Goal: Task Accomplishment & Management: Complete application form

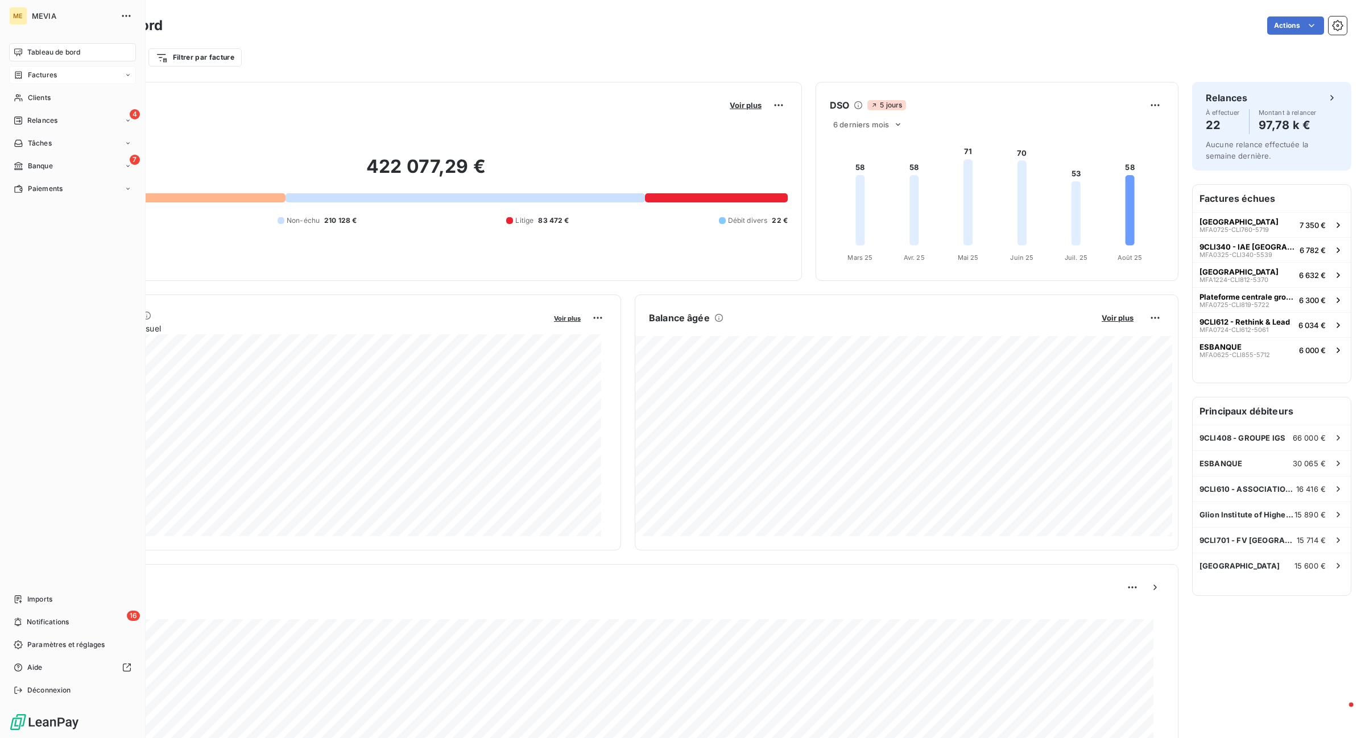
click at [24, 79] on div "Factures" at bounding box center [35, 75] width 43 height 10
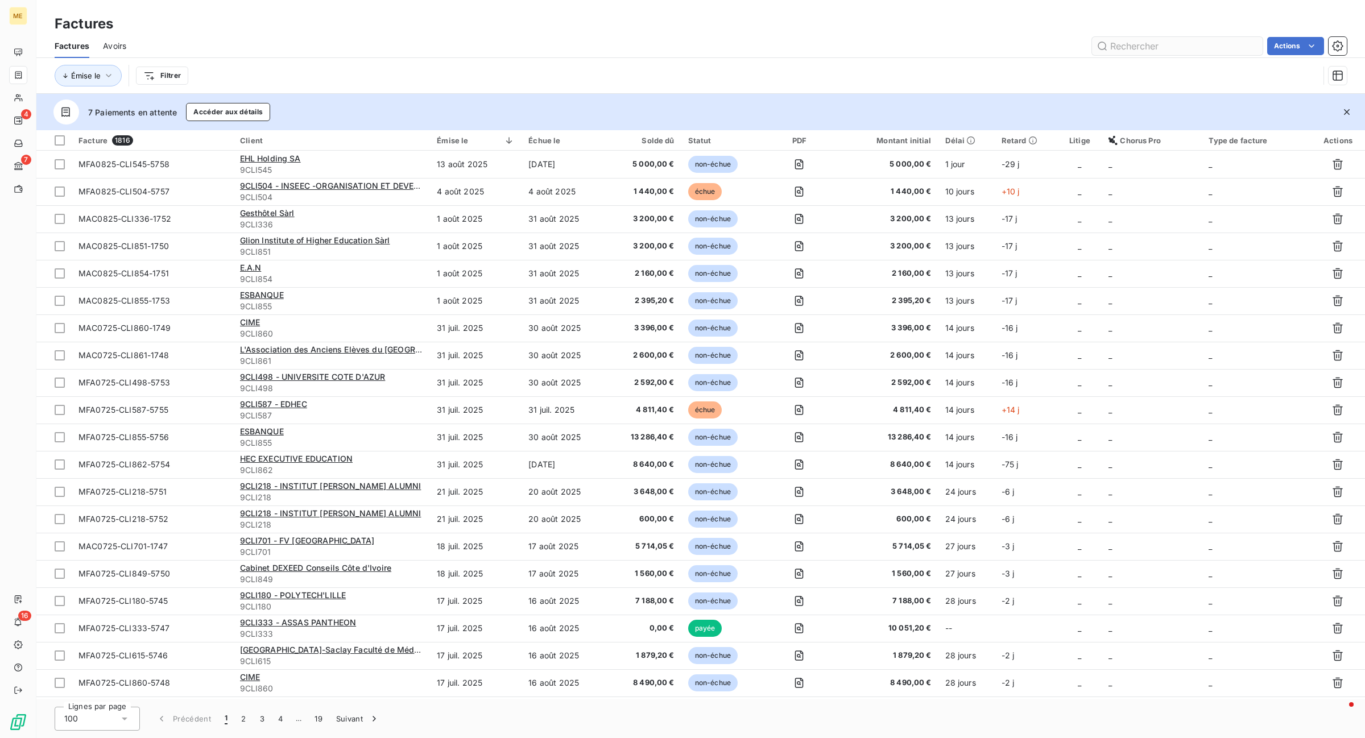
click at [1136, 49] on input "text" at bounding box center [1177, 46] width 171 height 18
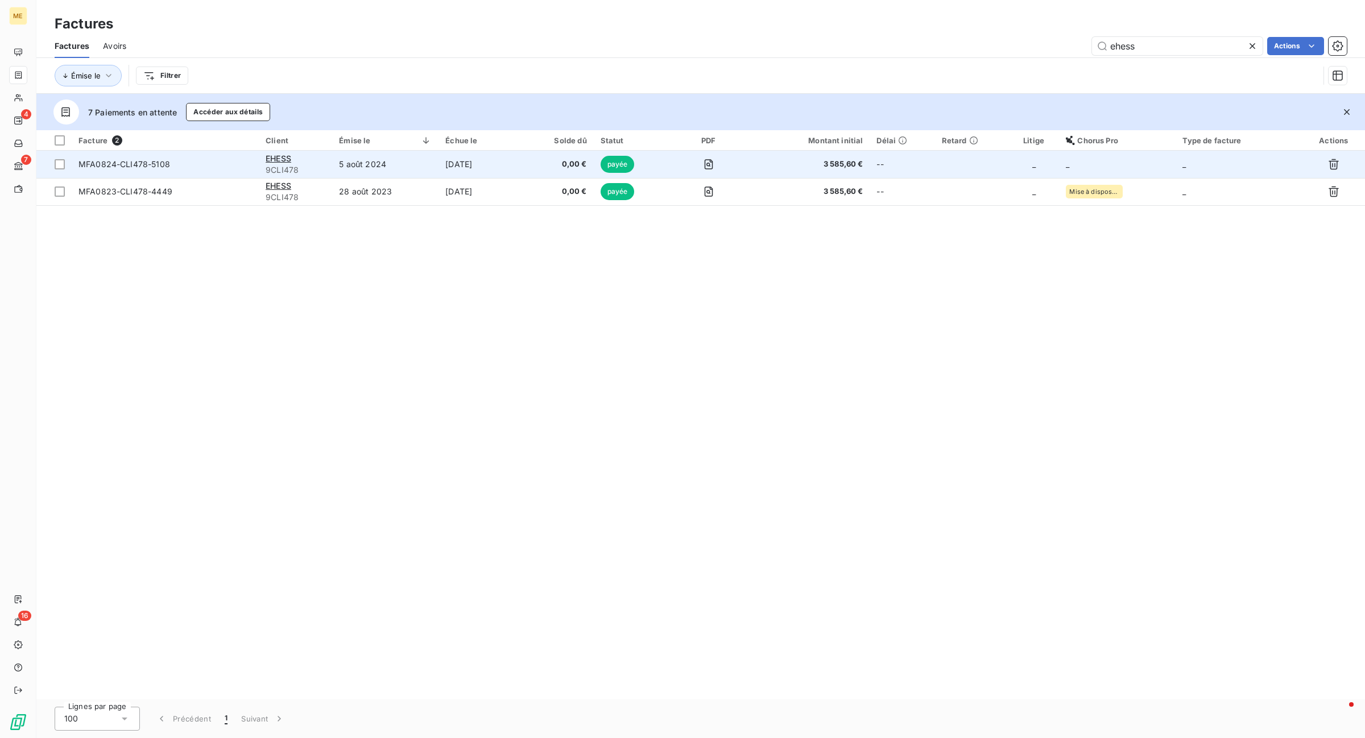
type input "ehess"
click at [374, 172] on td "5 août 2024" at bounding box center [385, 164] width 106 height 27
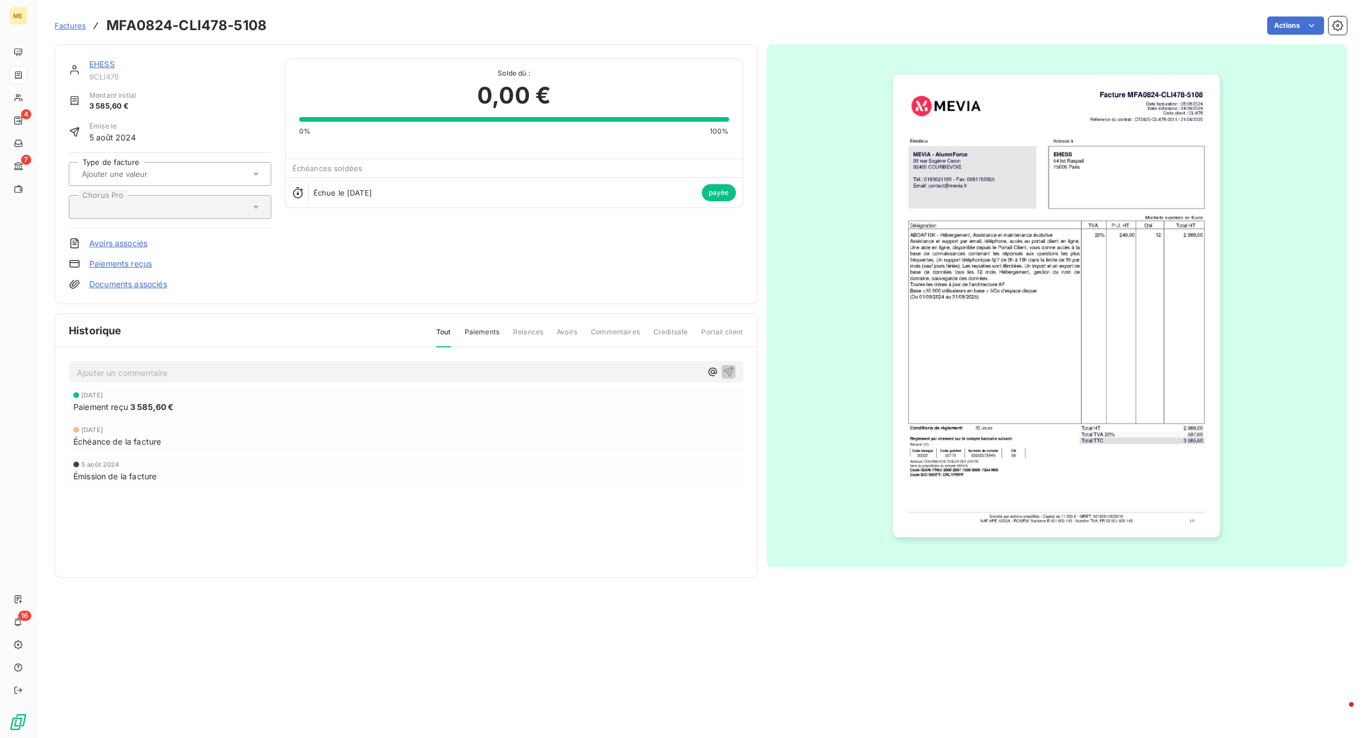
click at [98, 64] on link "EHESS" at bounding box center [102, 64] width 26 height 10
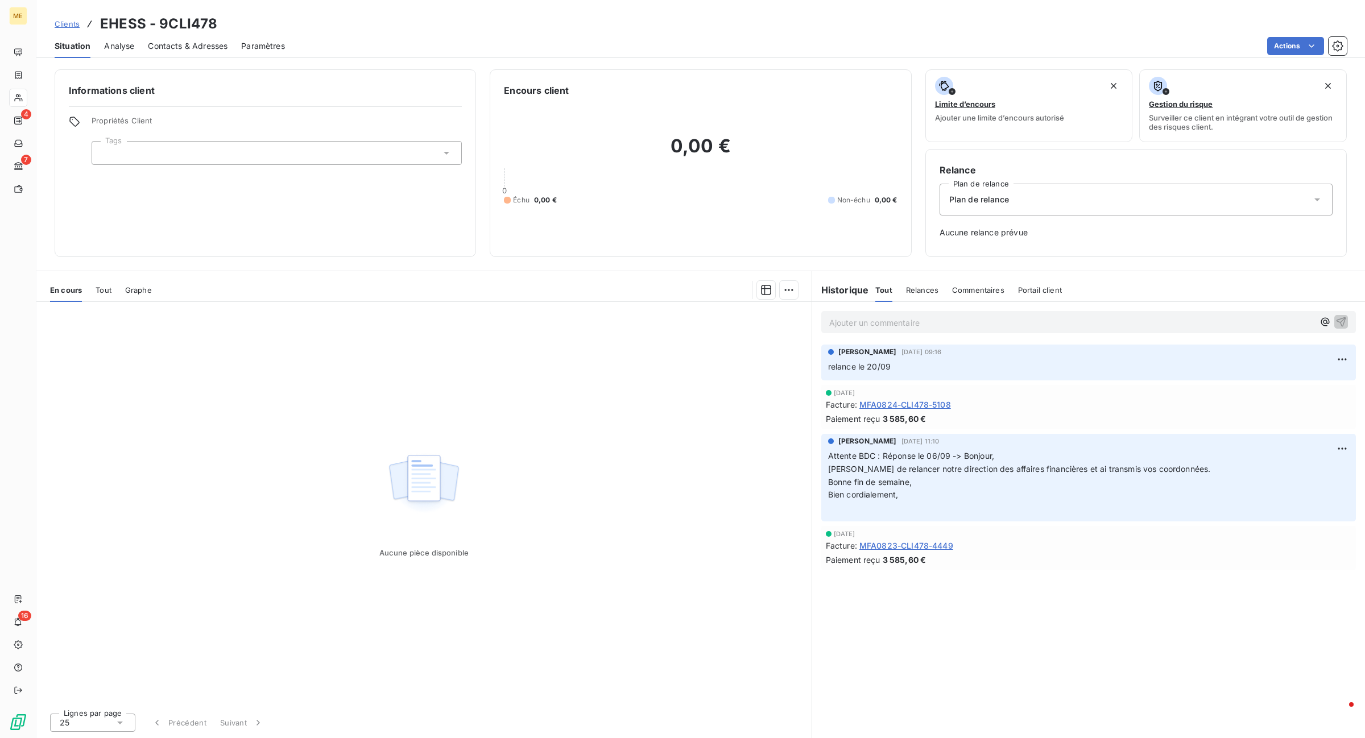
click at [192, 40] on span "Contacts & Adresses" at bounding box center [188, 45] width 80 height 11
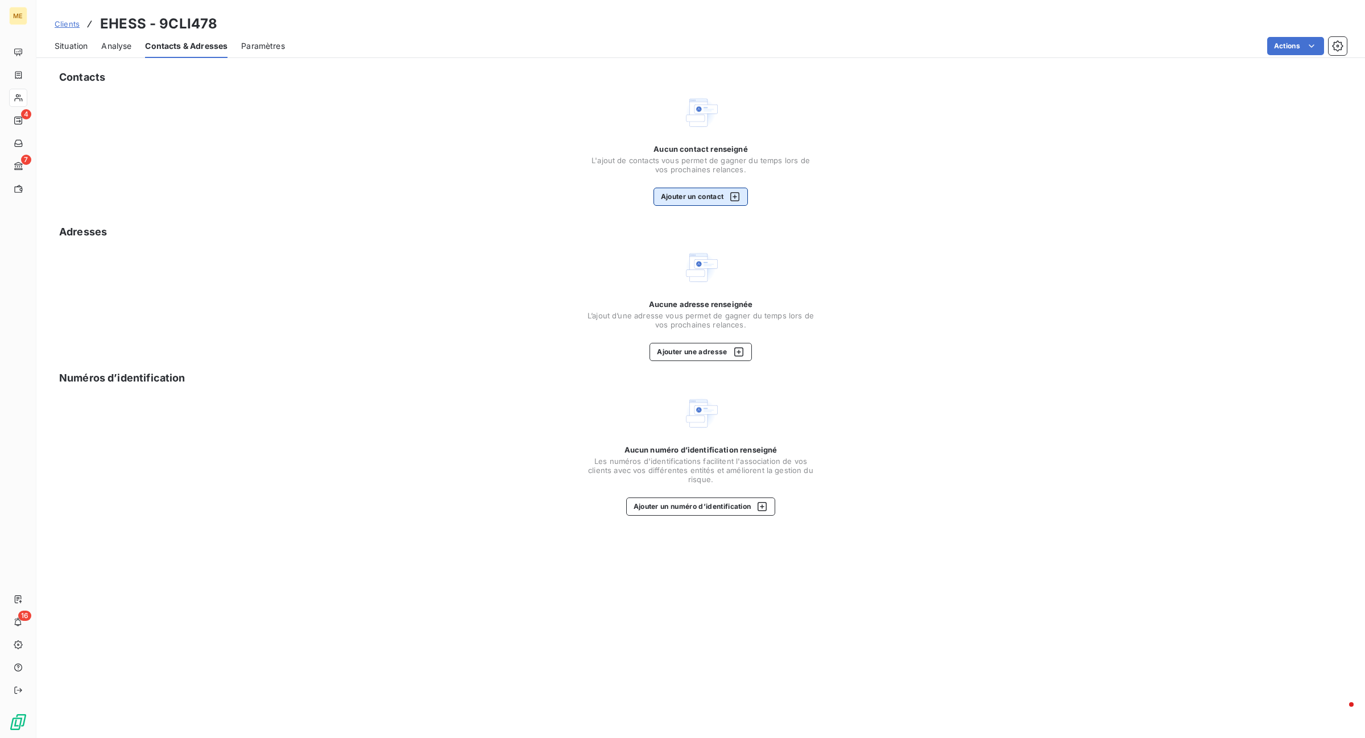
click at [692, 191] on button "Ajouter un contact" at bounding box center [701, 197] width 95 height 18
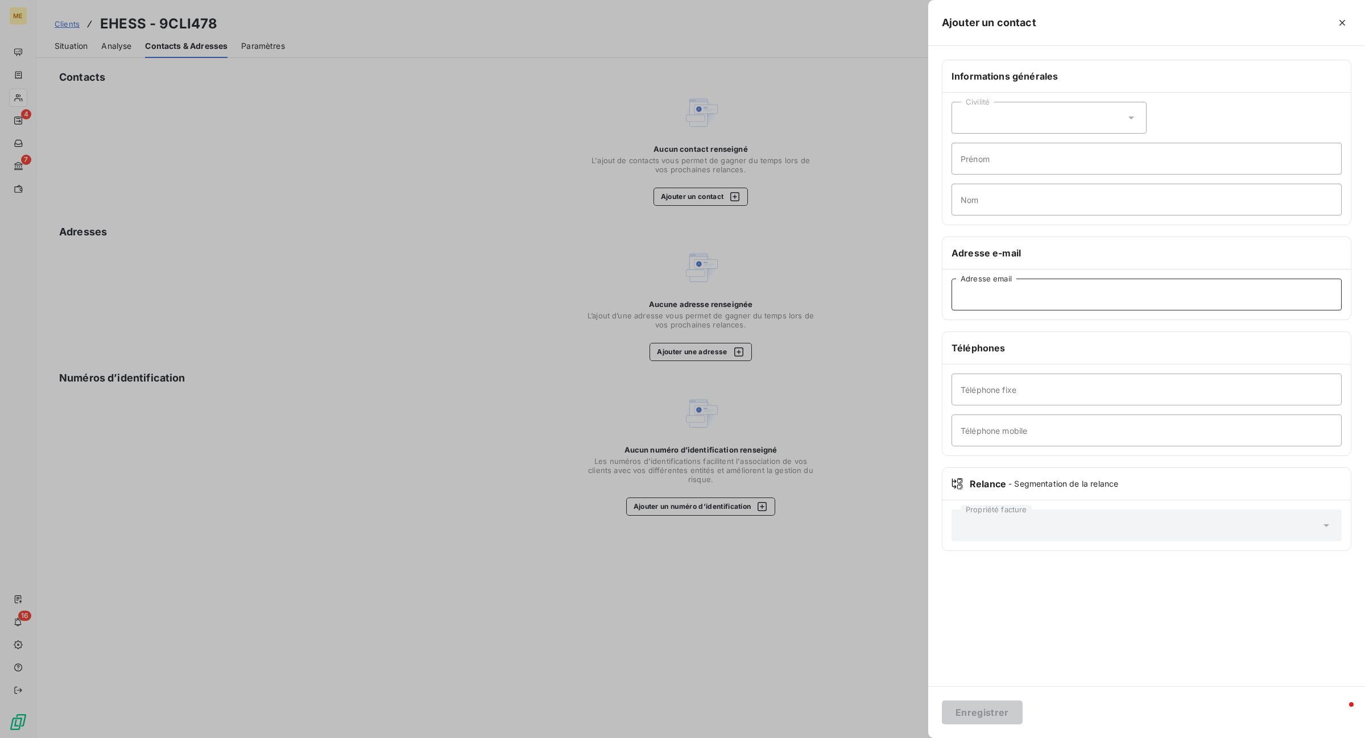
click at [1087, 305] on input "Adresse email" at bounding box center [1147, 295] width 390 height 32
paste input "[PERSON_NAME][EMAIL_ADDRESS][PERSON_NAME][DOMAIN_NAME]"
type input "[PERSON_NAME][EMAIL_ADDRESS][PERSON_NAME][DOMAIN_NAME]"
click at [1000, 122] on div "Civilité" at bounding box center [1049, 118] width 195 height 32
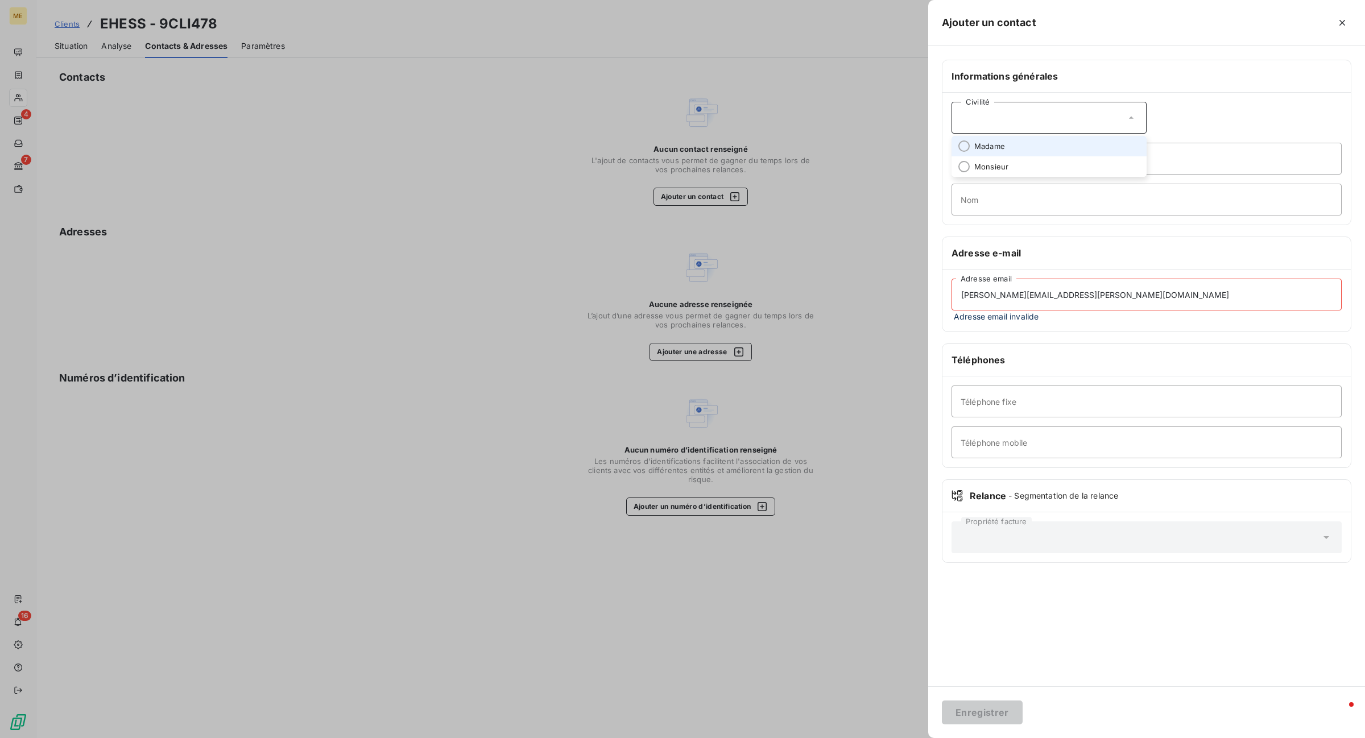
click at [1030, 148] on li "Madame" at bounding box center [1049, 146] width 195 height 20
click at [1035, 160] on input "Prénom" at bounding box center [1147, 159] width 390 height 32
drag, startPoint x: 1035, startPoint y: 161, endPoint x: 868, endPoint y: 160, distance: 167.3
click at [868, 738] on div "Ajouter un contact Informations générales Civilité Madame [PERSON_NAME] Prénom …" at bounding box center [682, 738] width 1365 height 0
type input "Alice"
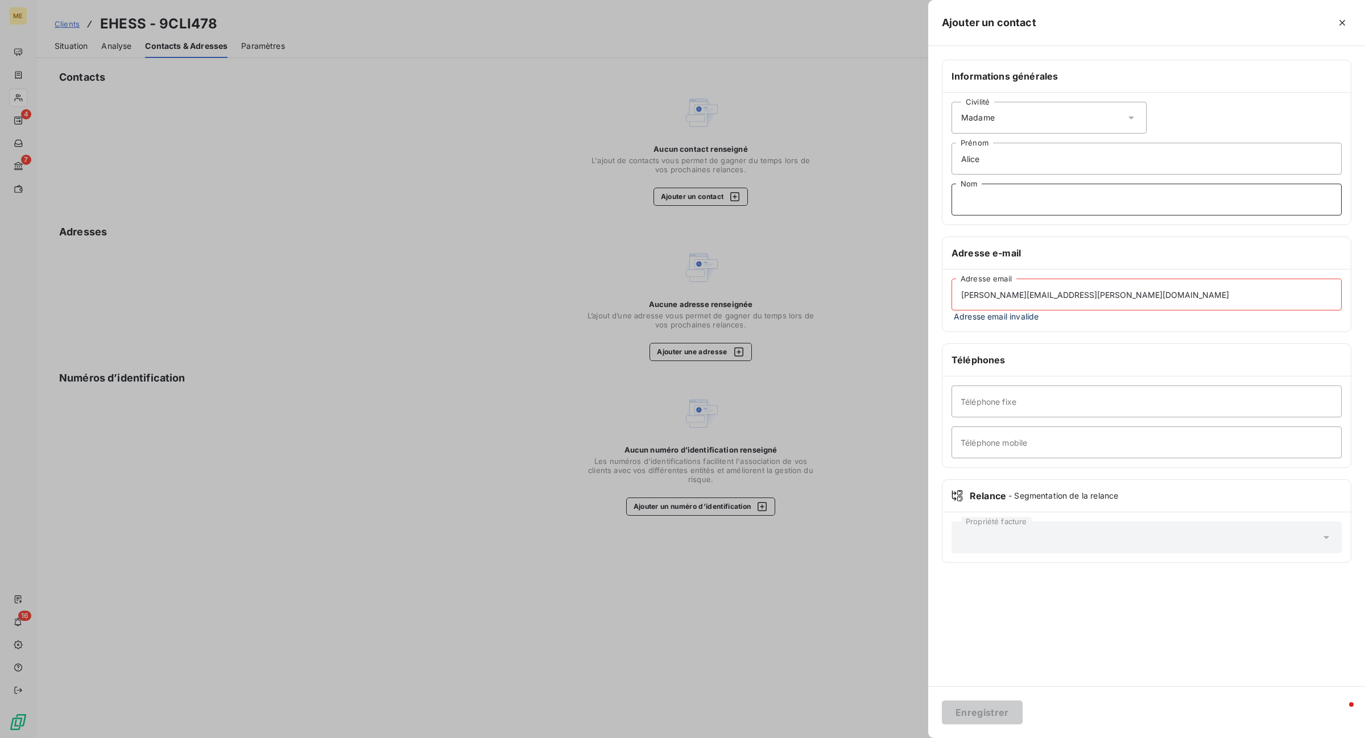
click at [1014, 196] on input "Nom" at bounding box center [1147, 200] width 390 height 32
type input "Jourdan"
click at [965, 296] on input "[PERSON_NAME][EMAIL_ADDRESS][PERSON_NAME][DOMAIN_NAME]" at bounding box center [1147, 295] width 390 height 32
type input "[PERSON_NAME][EMAIL_ADDRESS][PERSON_NAME][DOMAIN_NAME]"
click at [1002, 705] on button "Enregistrer" at bounding box center [982, 713] width 81 height 24
